Goal: Obtain resource: Download file/media

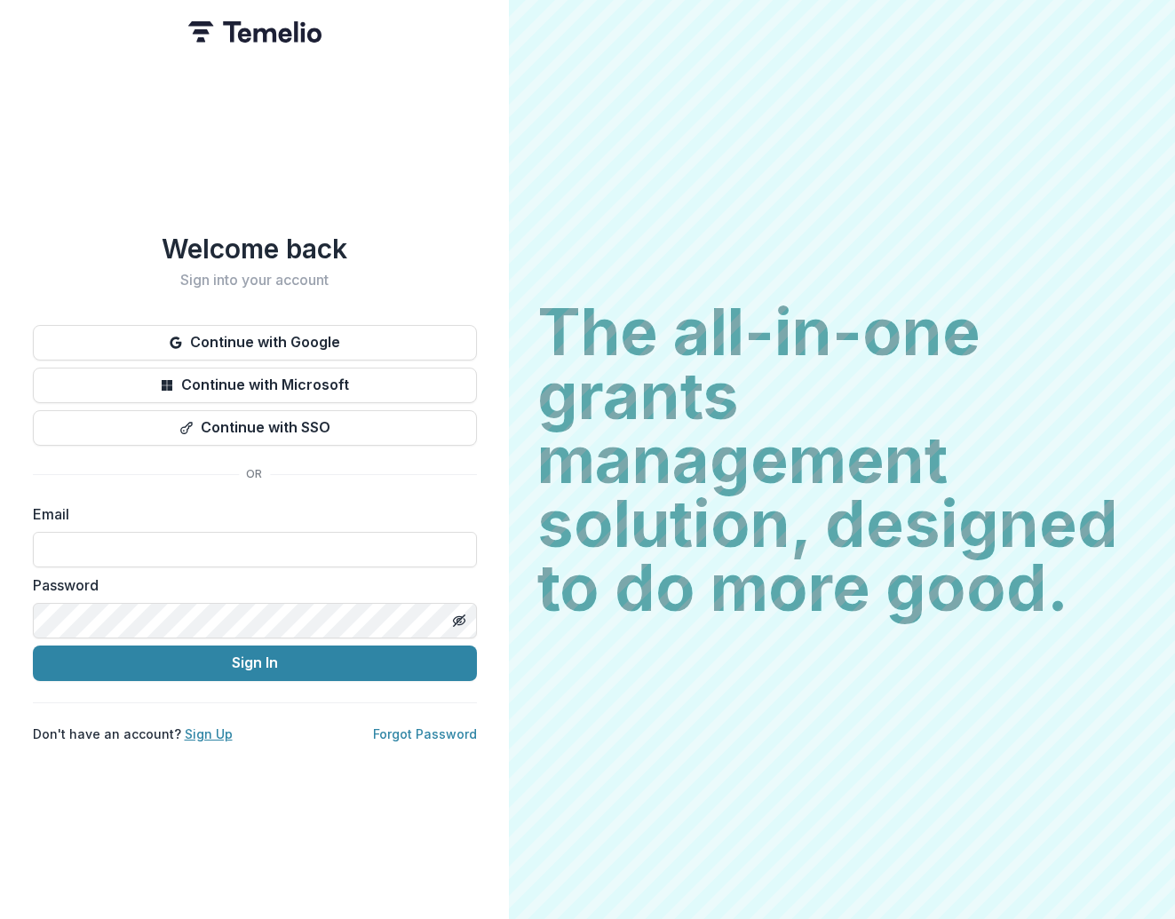
click at [203, 729] on link "Sign Up" at bounding box center [209, 734] width 48 height 15
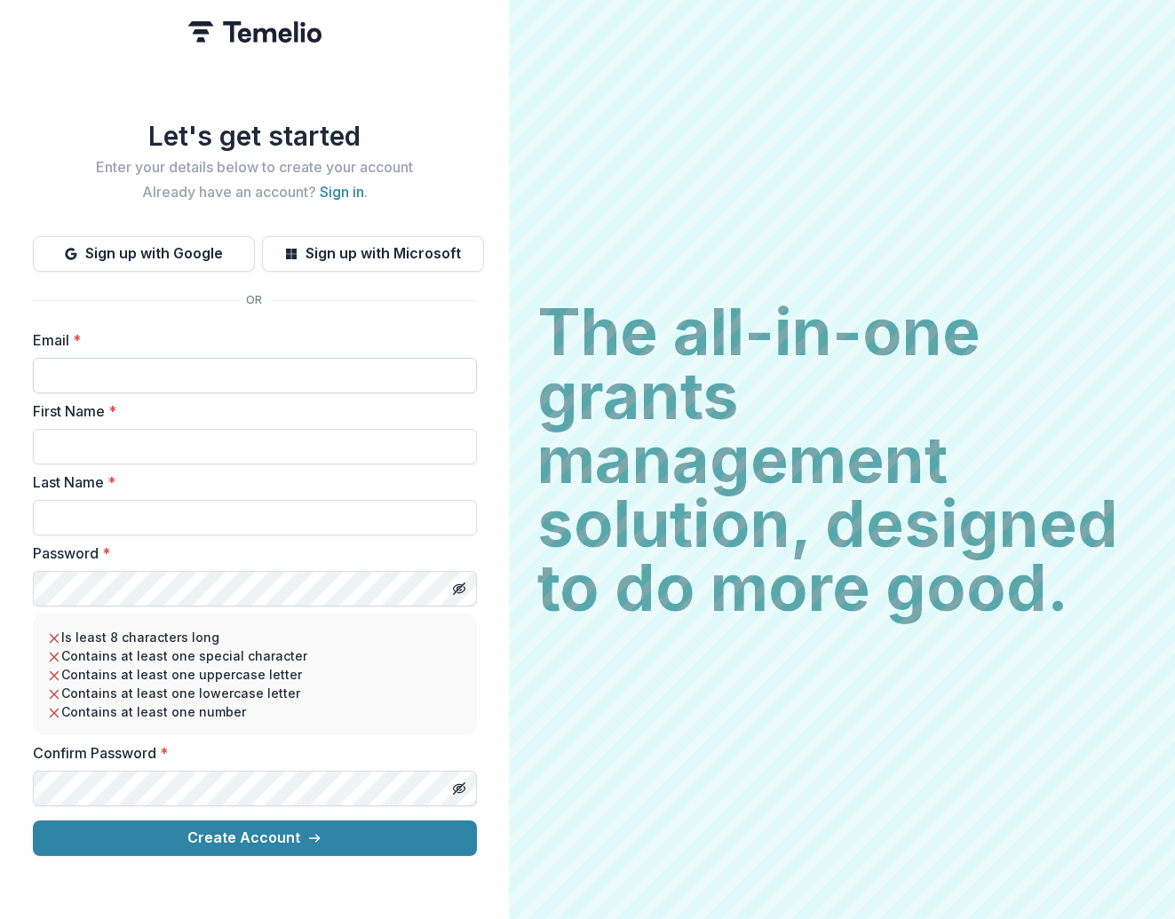
click at [101, 365] on input "Email *" at bounding box center [255, 376] width 444 height 36
type input "**********"
click at [100, 444] on input "First Name *" at bounding box center [255, 447] width 444 height 36
type input "*******"
type input "*****"
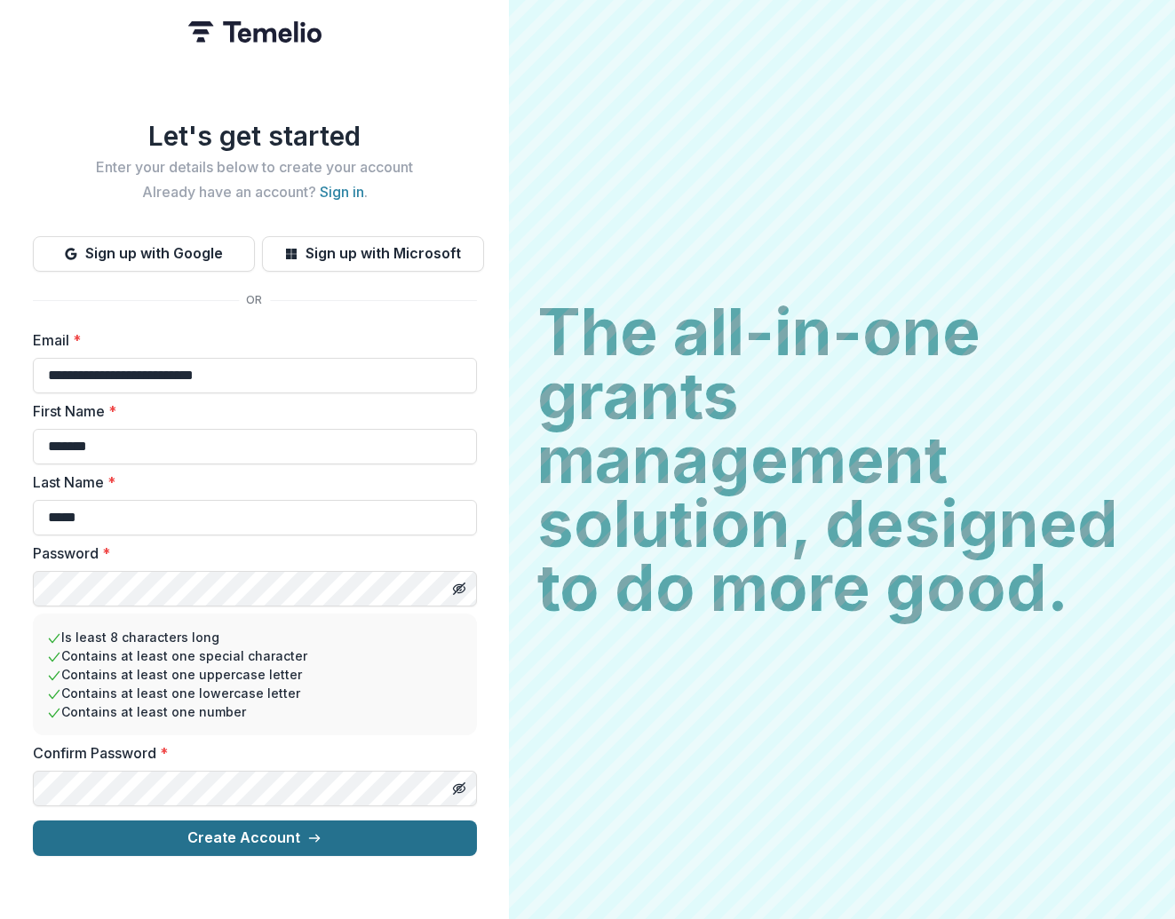
click at [290, 831] on button "Create Account" at bounding box center [255, 839] width 444 height 36
click at [279, 836] on button "Create Account" at bounding box center [255, 839] width 444 height 36
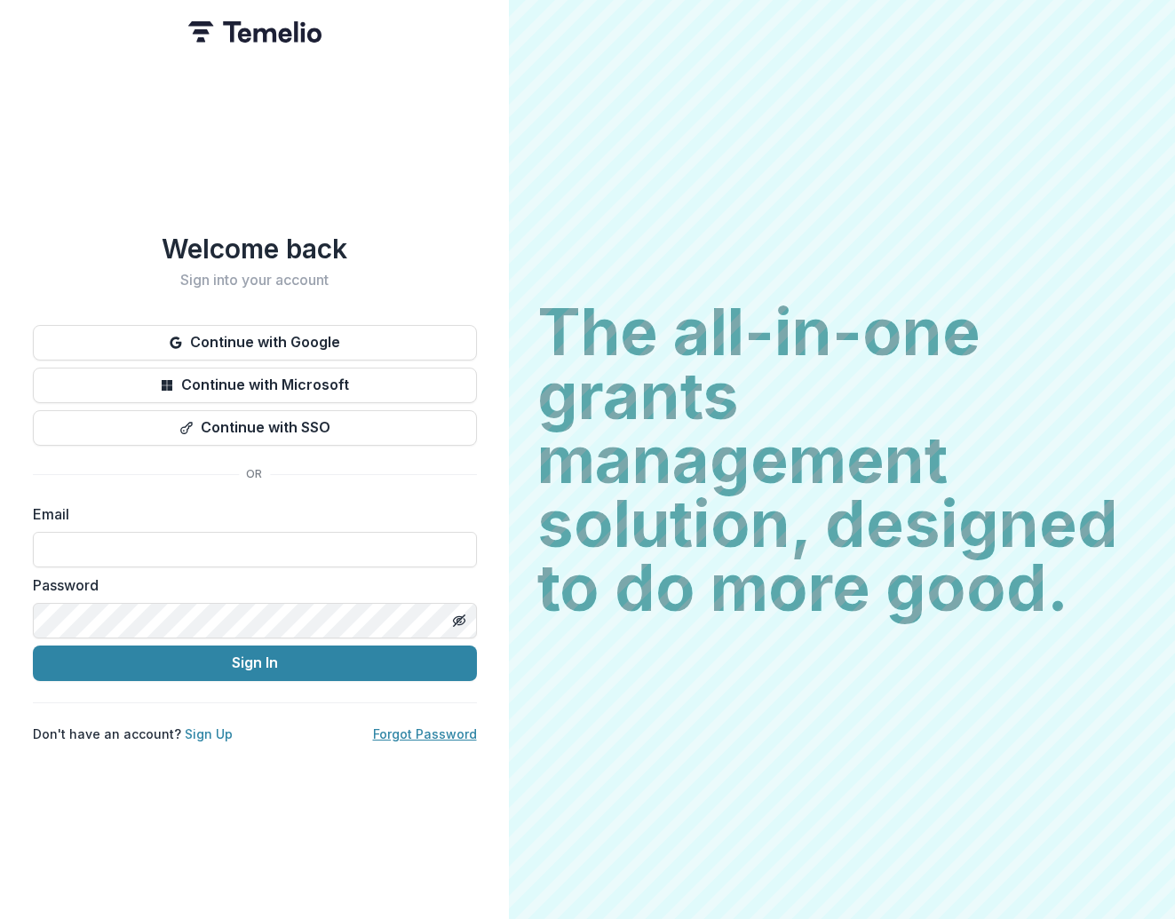
click at [427, 727] on link "Forgot Password" at bounding box center [425, 734] width 104 height 15
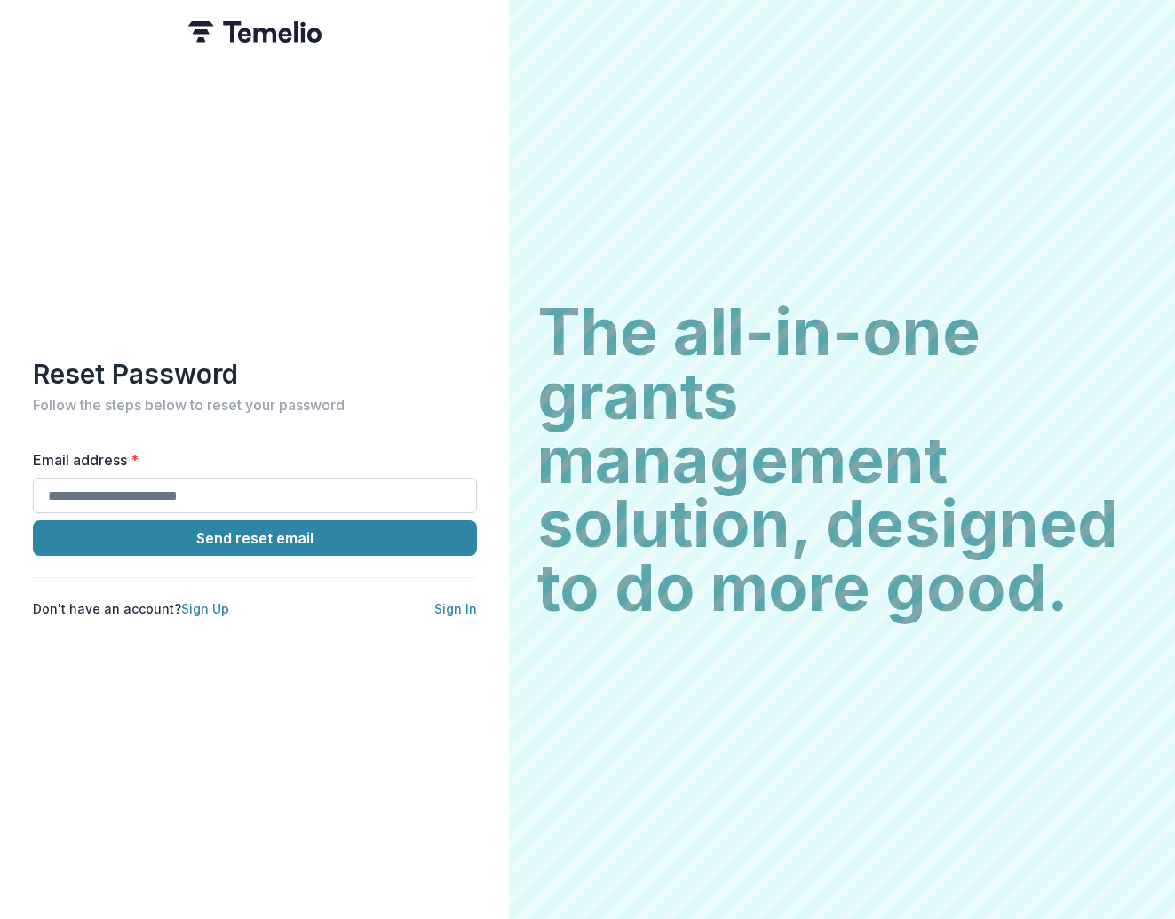
click at [211, 484] on input "Email address *" at bounding box center [255, 496] width 444 height 36
type input "**********"
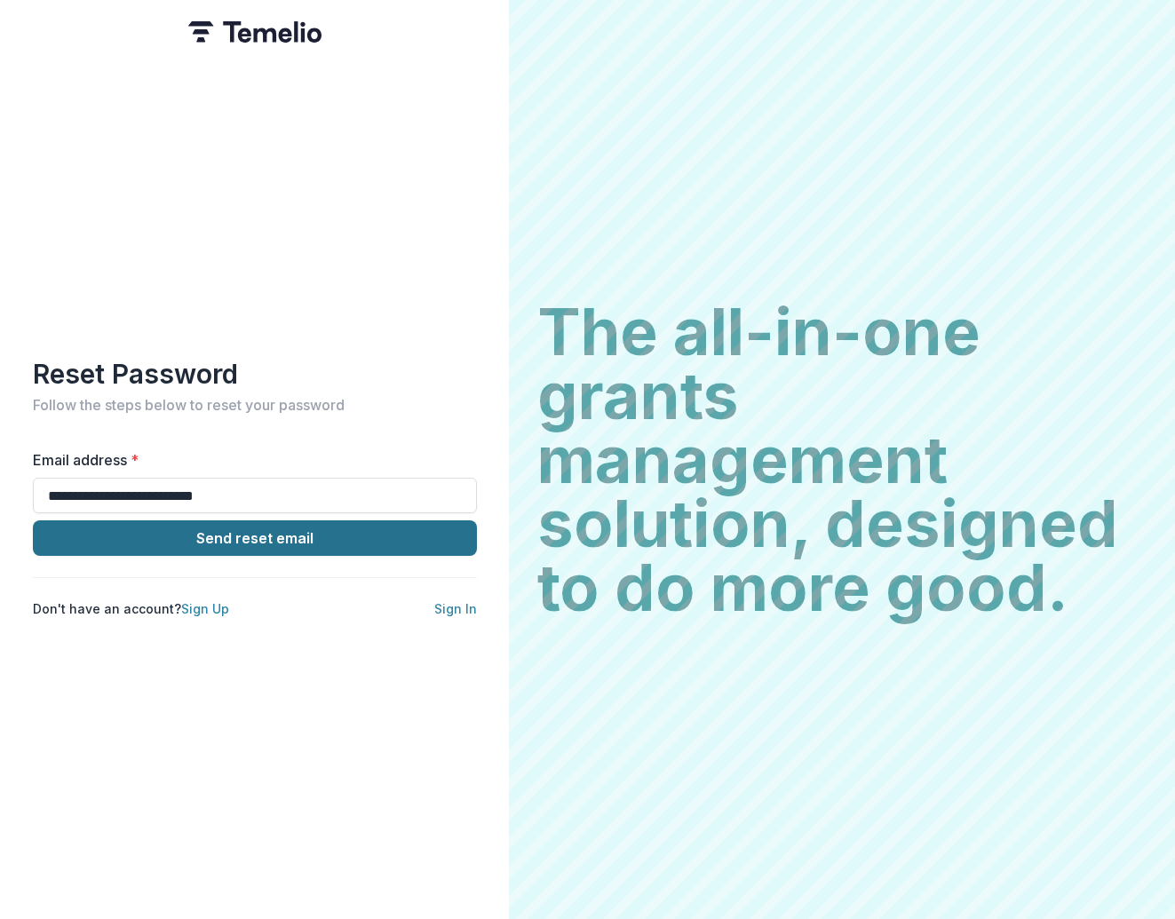
click at [257, 530] on button "Send reset email" at bounding box center [255, 538] width 444 height 36
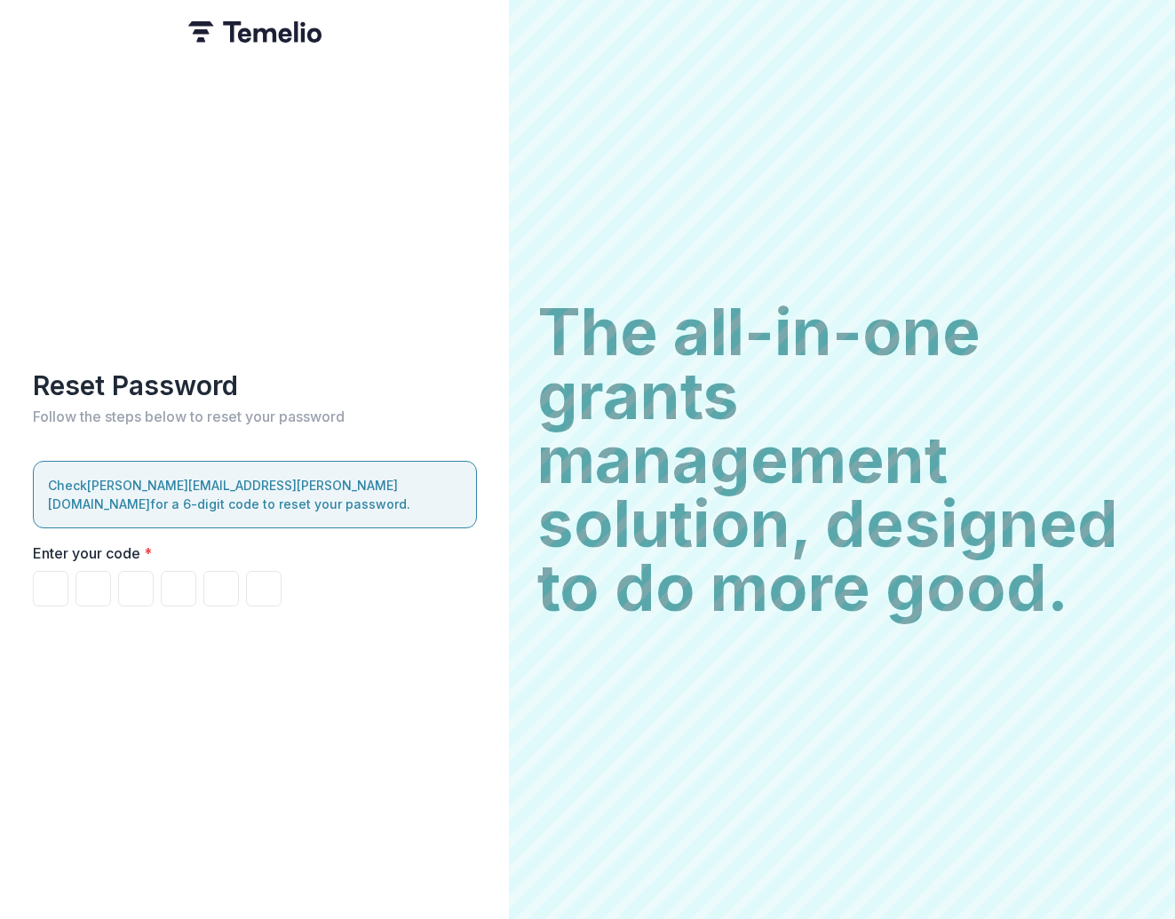
type input "*"
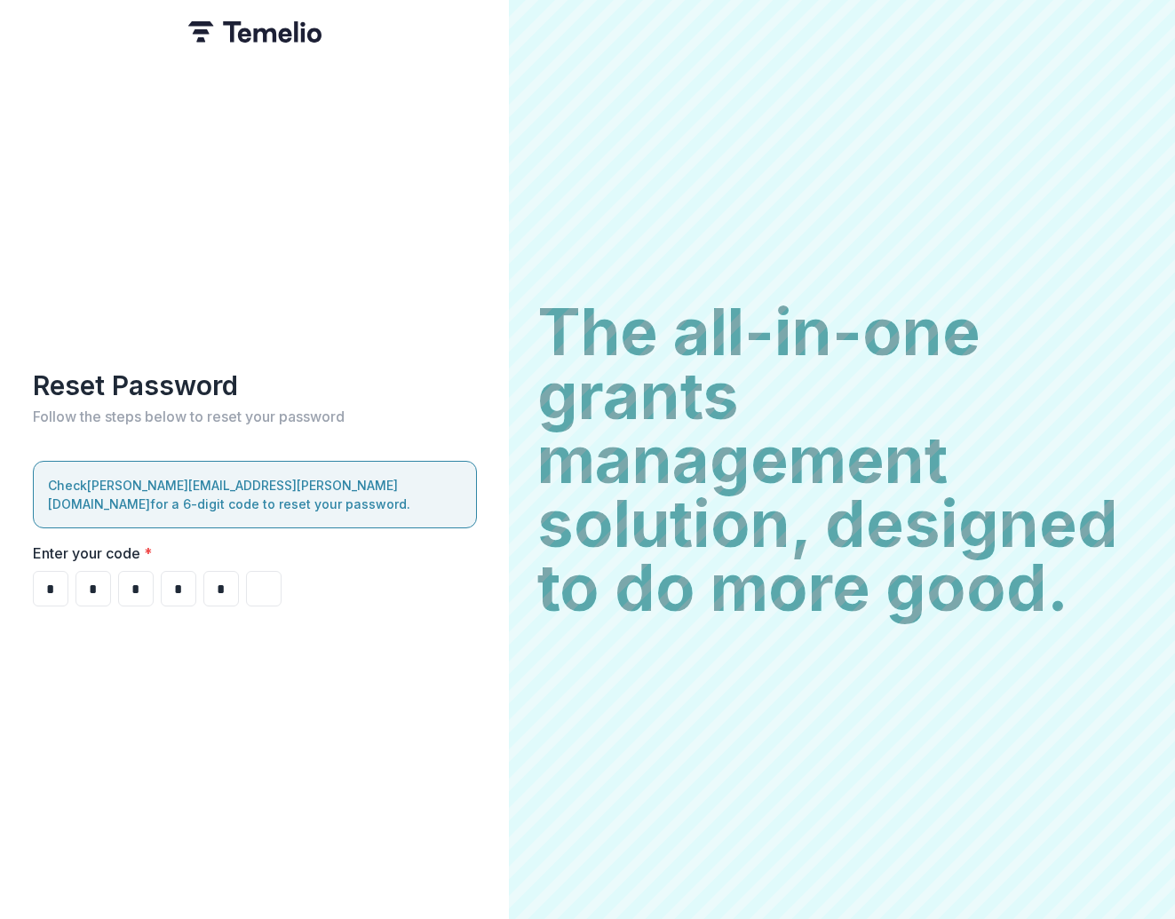
type input "*"
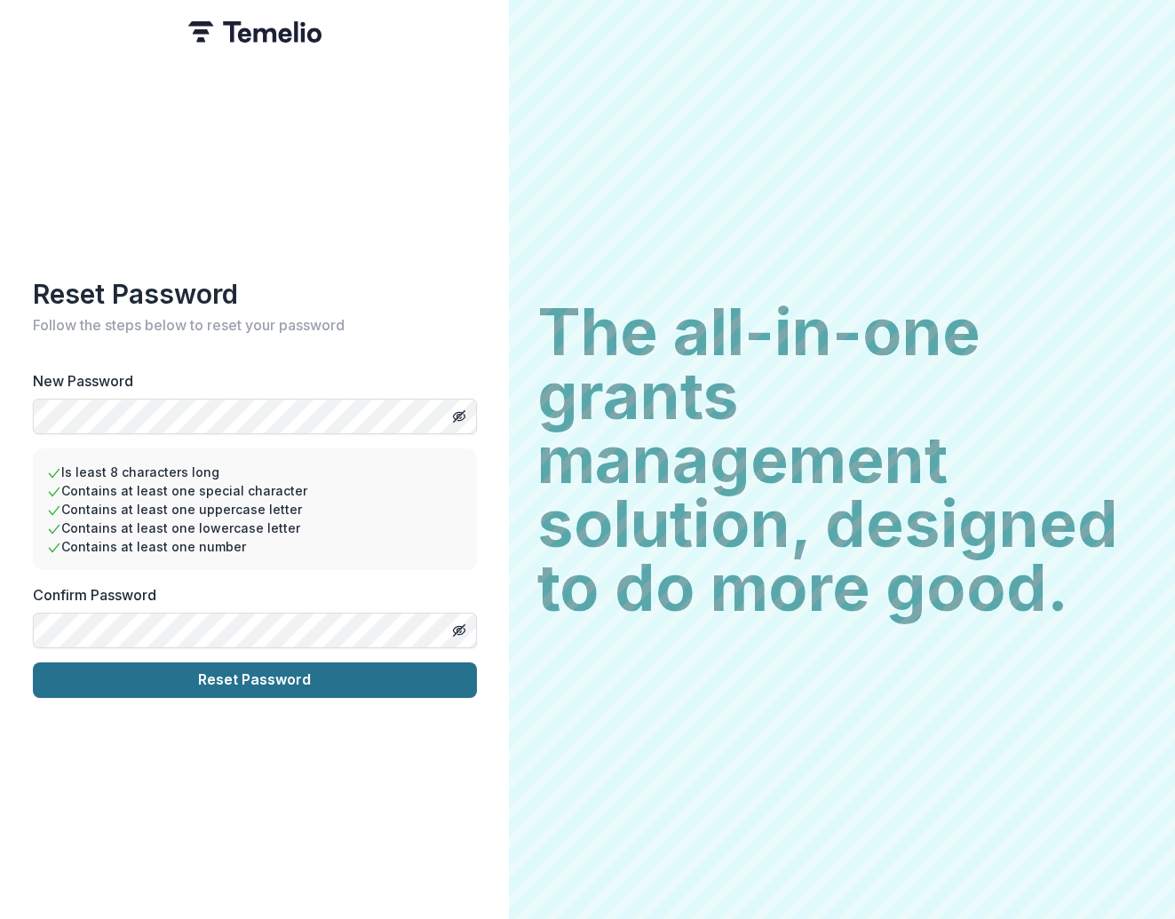
click at [279, 671] on button "Reset Password" at bounding box center [255, 681] width 444 height 36
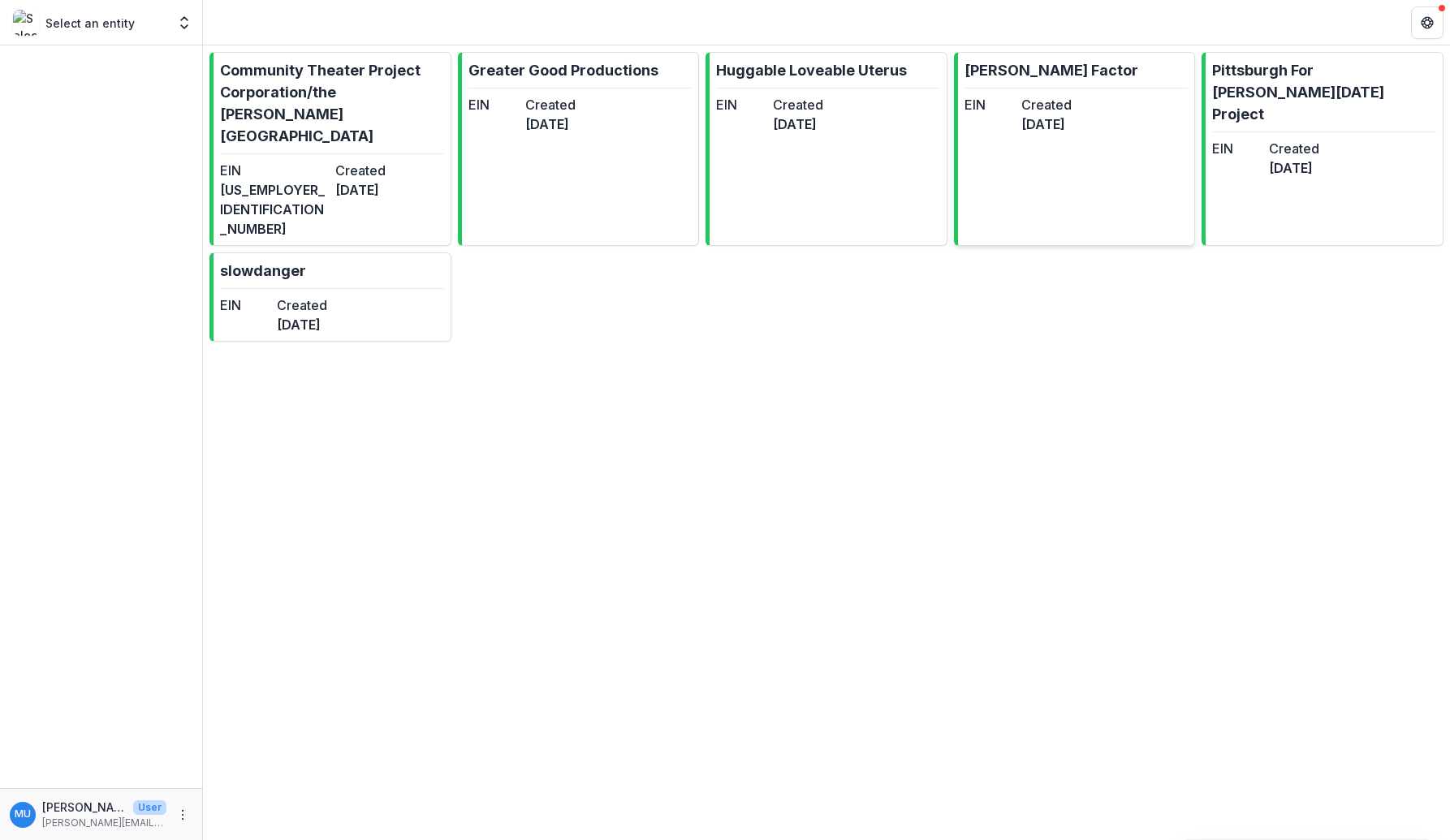
click at [1009, 69] on p "[PERSON_NAME] Factor" at bounding box center [1051, 70] width 174 height 22
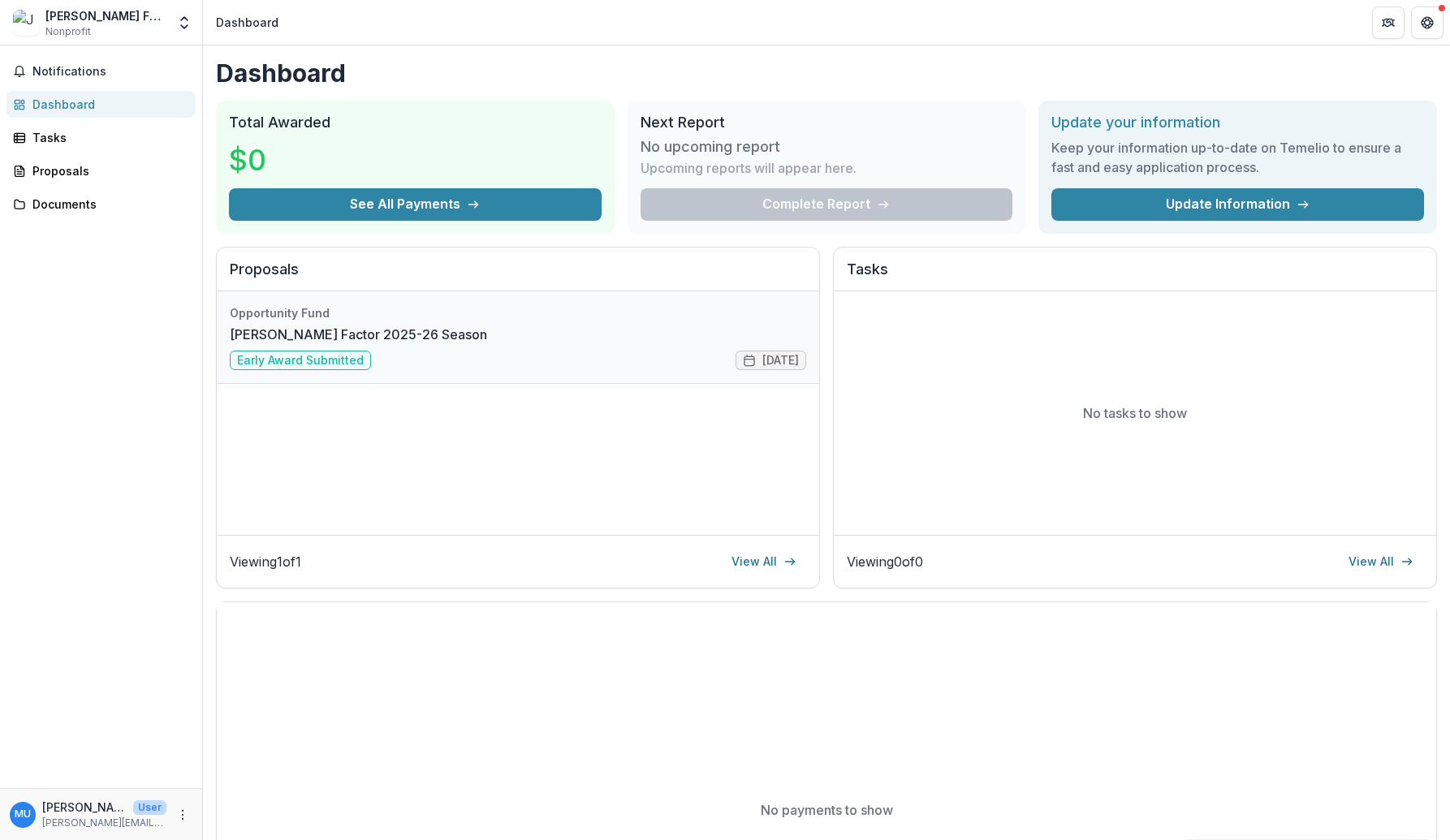
click at [344, 334] on link "[PERSON_NAME] Factor 2025-26 Season" at bounding box center [358, 334] width 258 height 19
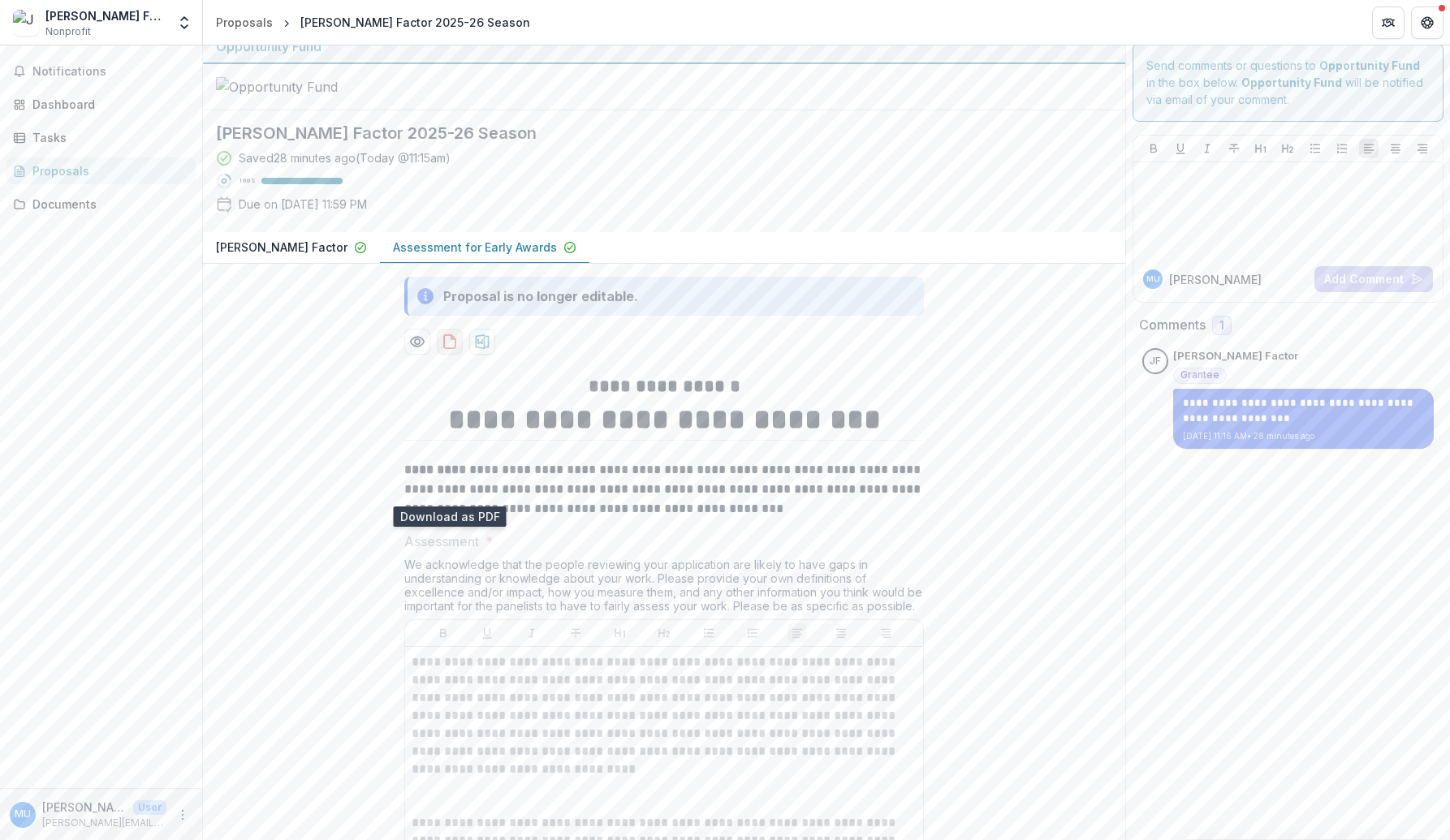
click at [453, 348] on icon "download-proposal" at bounding box center [450, 342] width 11 height 13
click at [62, 108] on div "Dashboard" at bounding box center [108, 104] width 150 height 17
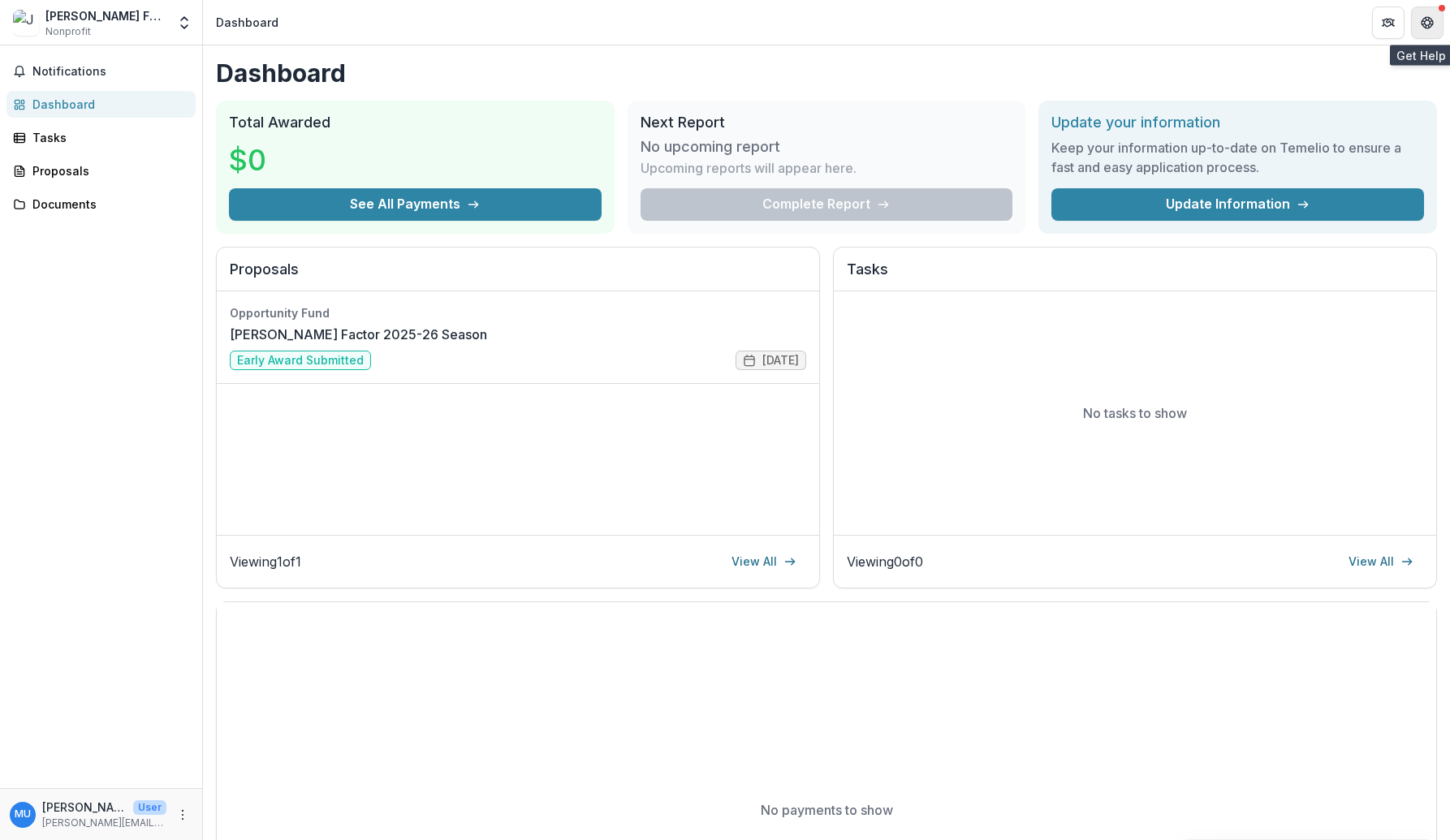
click at [1073, 26] on icon "Get Help" at bounding box center [1431, 27] width 4 height 4
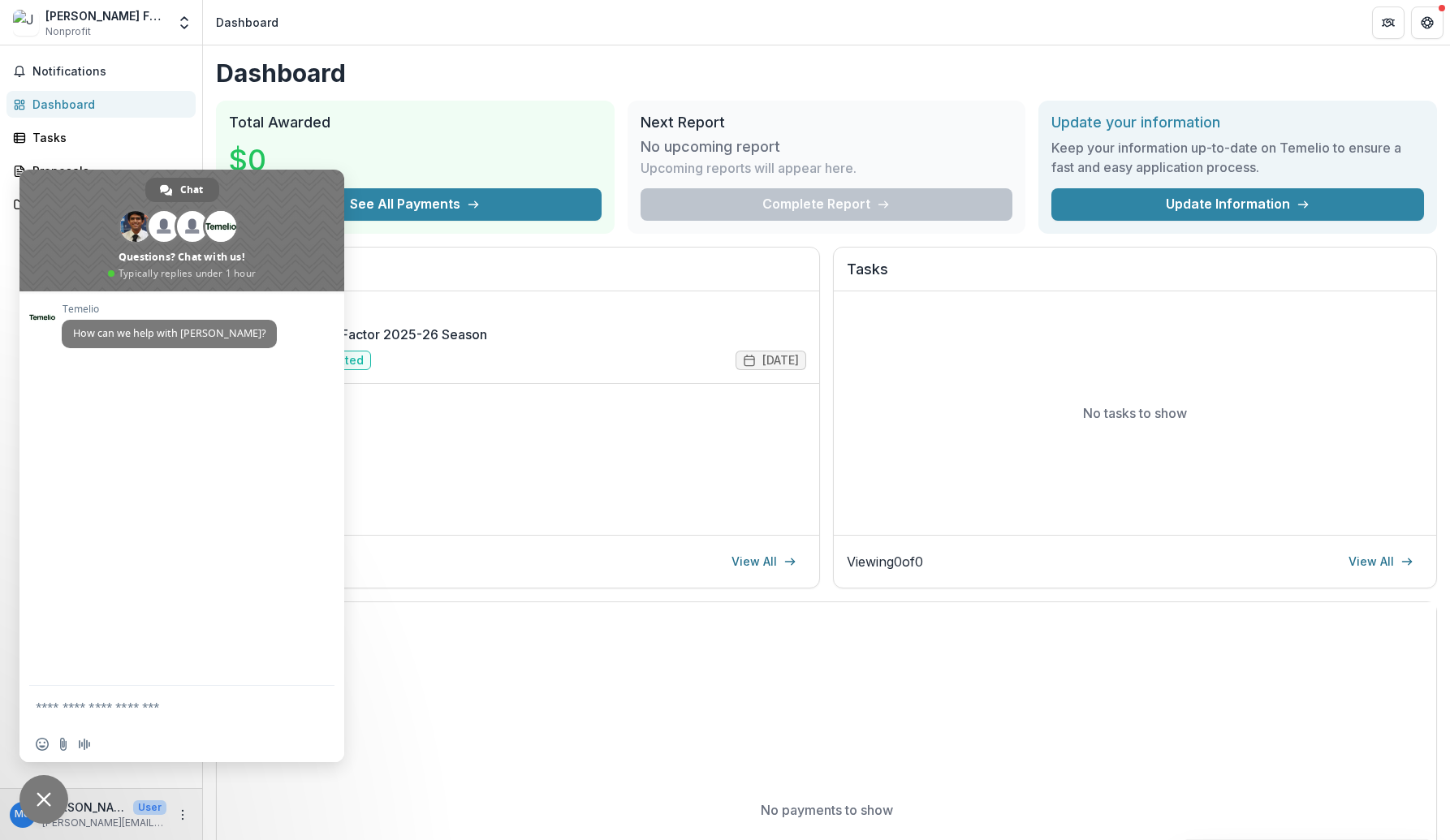
click at [52, 797] on span "Close chat" at bounding box center [43, 799] width 48 height 48
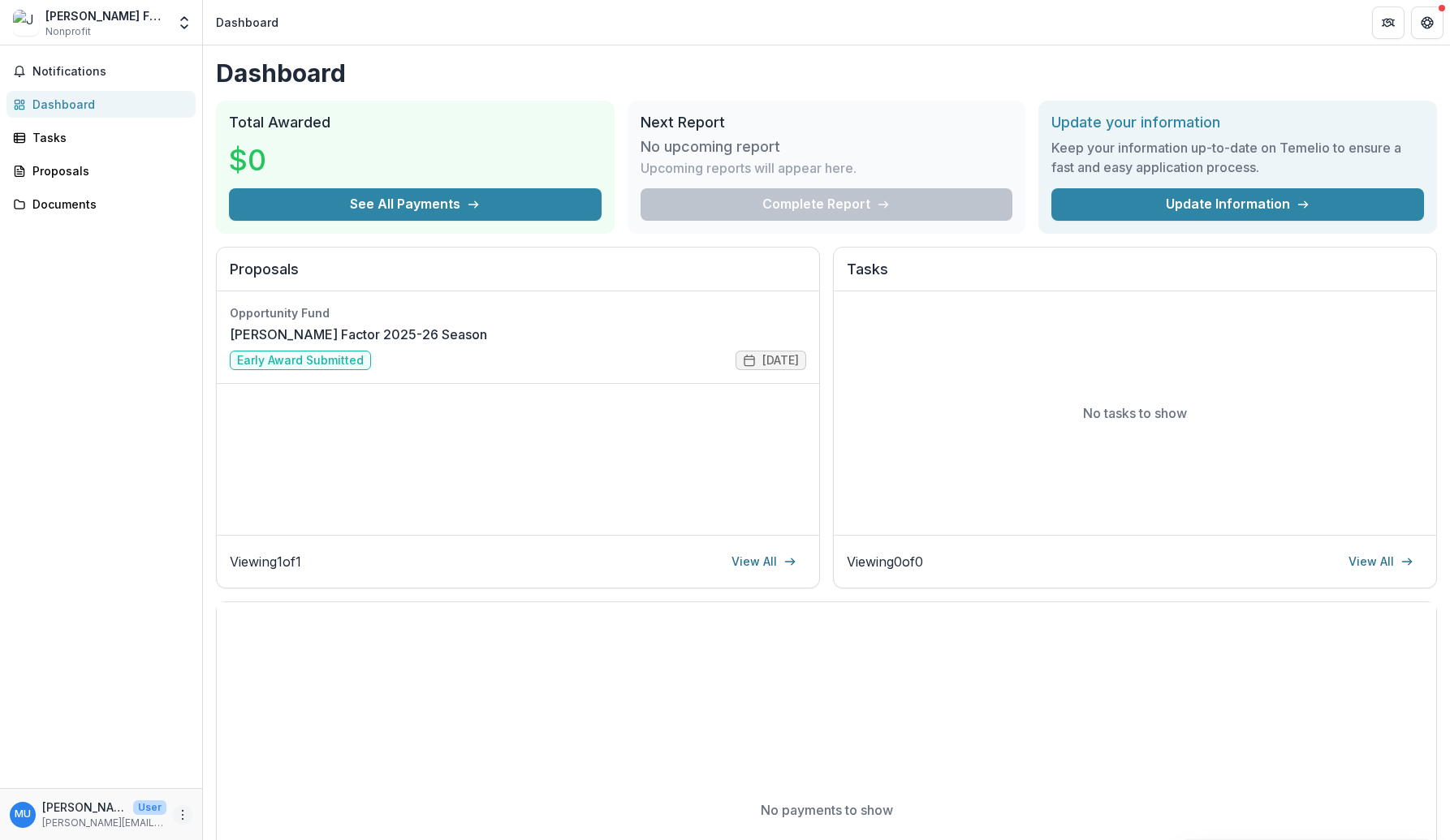
click at [178, 813] on icon "More" at bounding box center [183, 815] width 13 height 13
click at [242, 805] on button "Logout" at bounding box center [290, 807] width 174 height 27
